Goal: Task Accomplishment & Management: Manage account settings

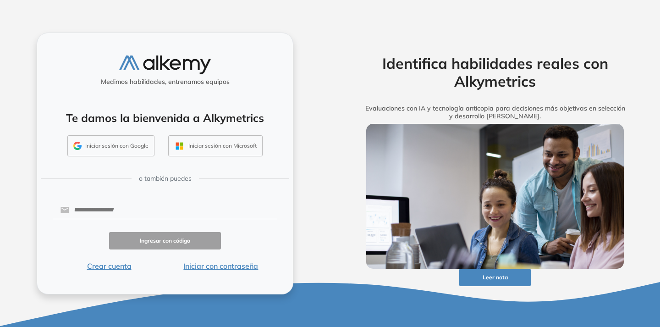
click at [108, 149] on button "Iniciar sesión con Google" at bounding box center [110, 145] width 87 height 21
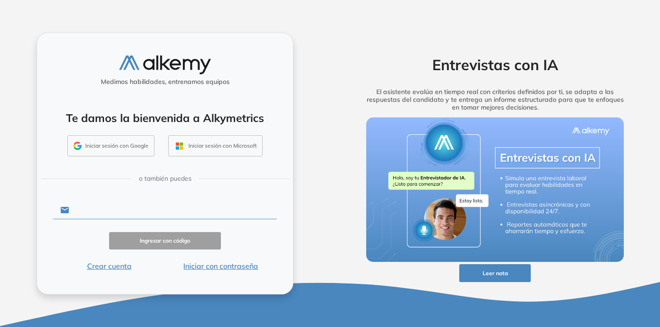
type input "**********"
click at [164, 240] on button "Ingresar con código" at bounding box center [165, 241] width 112 height 18
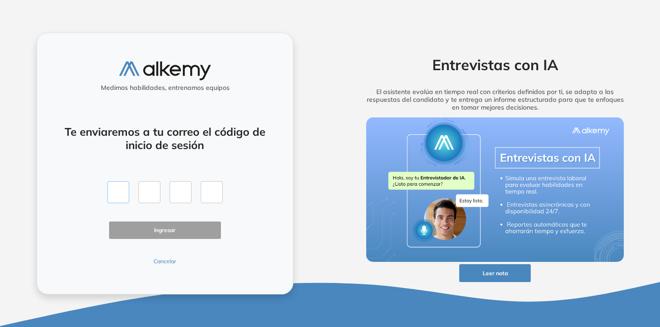
click at [113, 193] on input "text" at bounding box center [118, 192] width 22 height 22
type input "*"
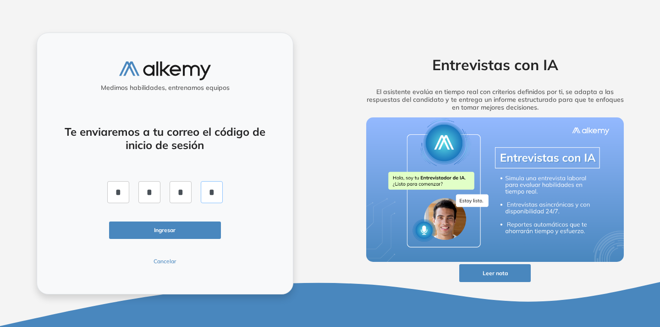
type input "*"
click at [174, 235] on button "Ingresar" at bounding box center [165, 230] width 112 height 18
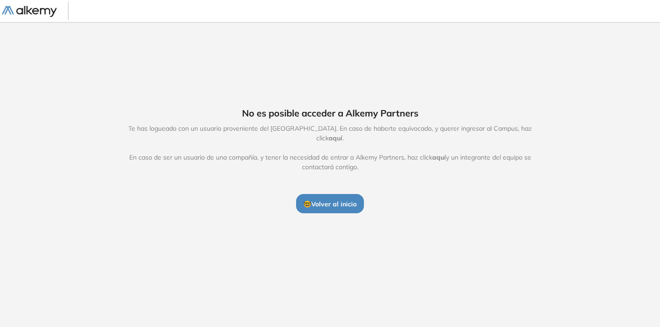
click at [330, 201] on span "🤓 Volver al inicio" at bounding box center [329, 204] width 53 height 8
